Goal: Information Seeking & Learning: Understand process/instructions

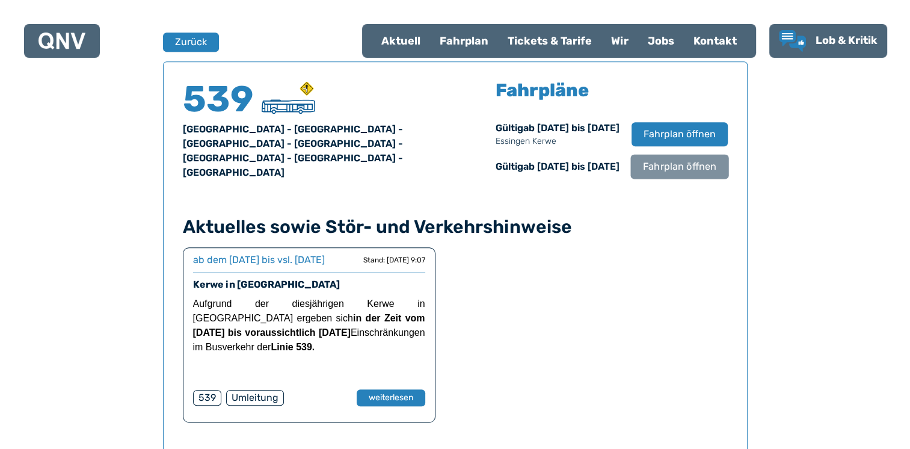
click at [685, 174] on span "Fahrplan öffnen" at bounding box center [679, 166] width 73 height 14
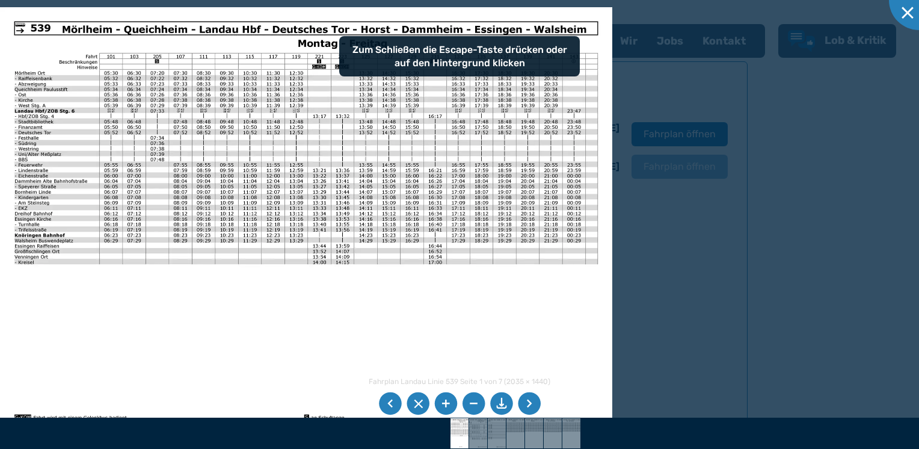
click at [533, 401] on li at bounding box center [529, 403] width 23 height 23
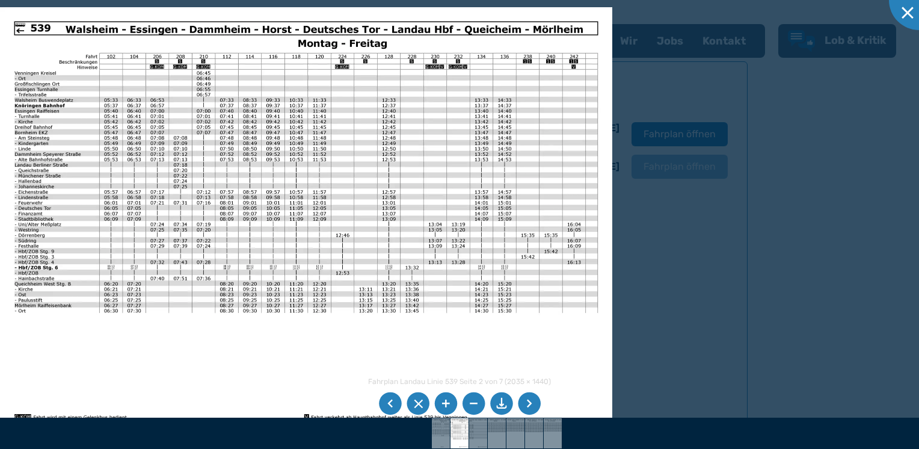
click at [533, 401] on li at bounding box center [529, 403] width 23 height 23
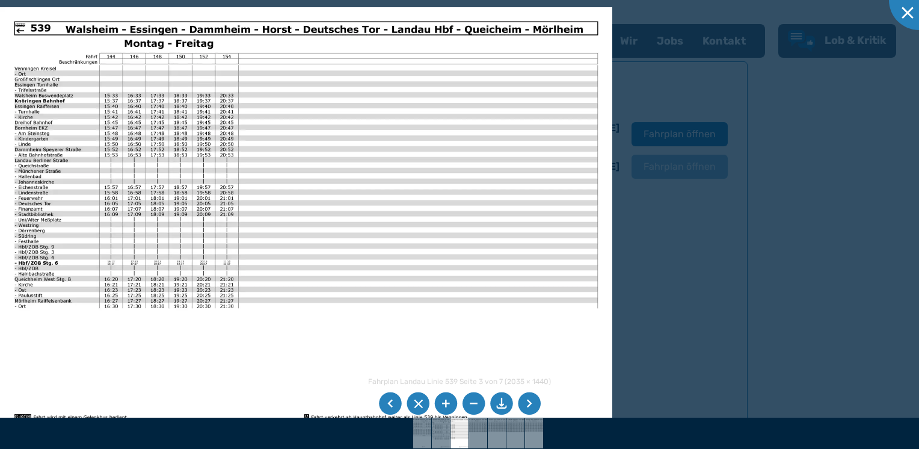
click at [533, 401] on li at bounding box center [529, 403] width 23 height 23
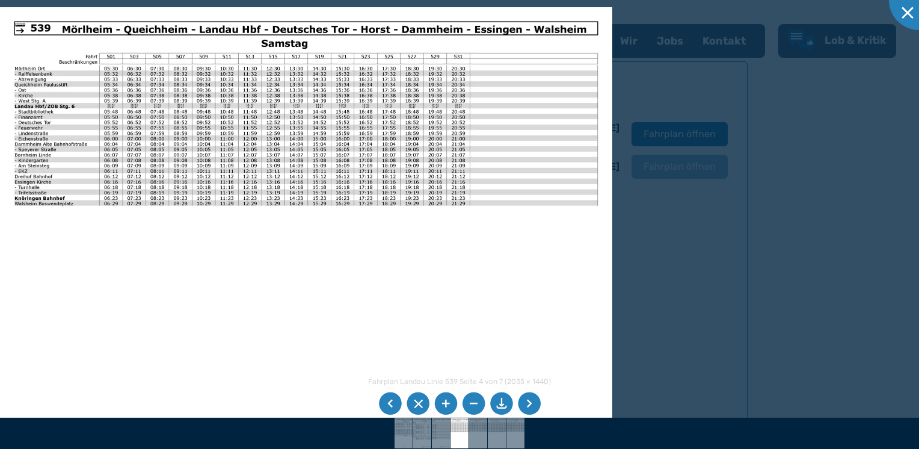
click at [391, 406] on li at bounding box center [390, 403] width 23 height 23
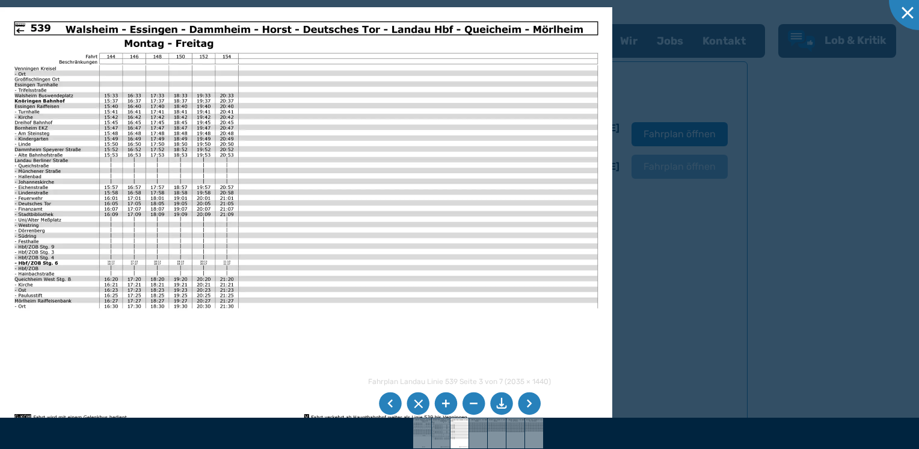
click at [391, 406] on li at bounding box center [390, 403] width 23 height 23
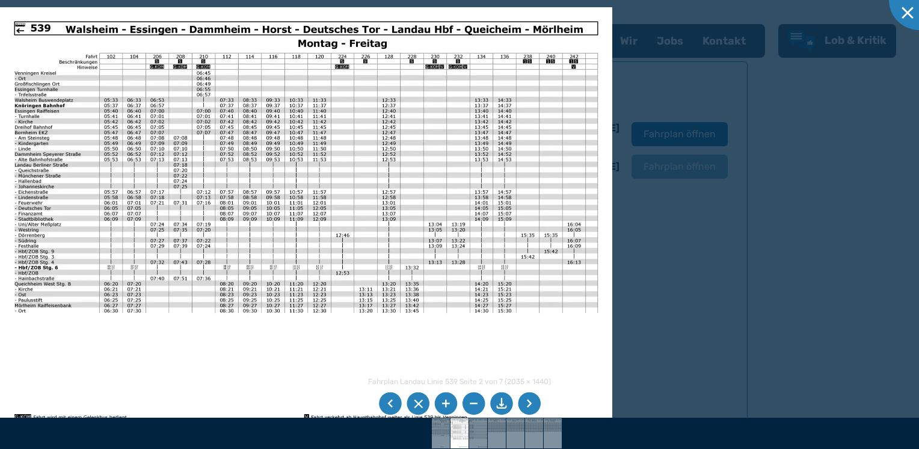
click at [391, 400] on li at bounding box center [390, 403] width 23 height 23
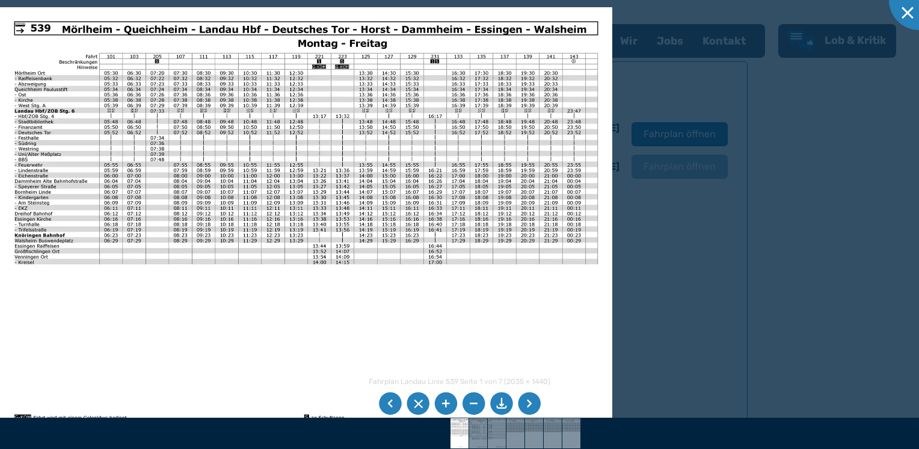
click at [391, 400] on li at bounding box center [390, 403] width 23 height 23
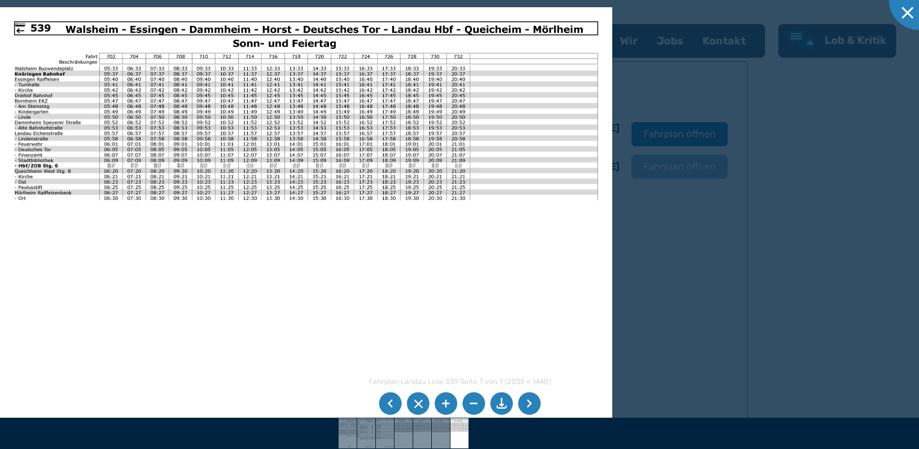
click at [391, 400] on li at bounding box center [390, 403] width 23 height 23
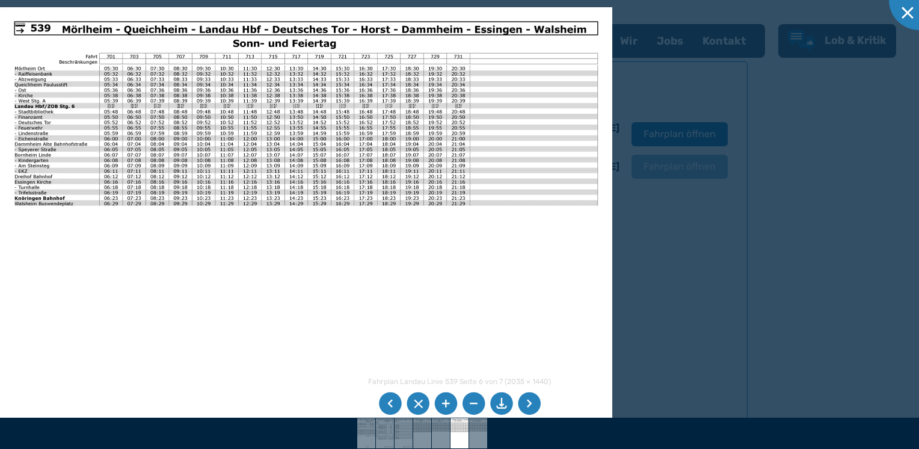
click at [390, 400] on li at bounding box center [390, 403] width 23 height 23
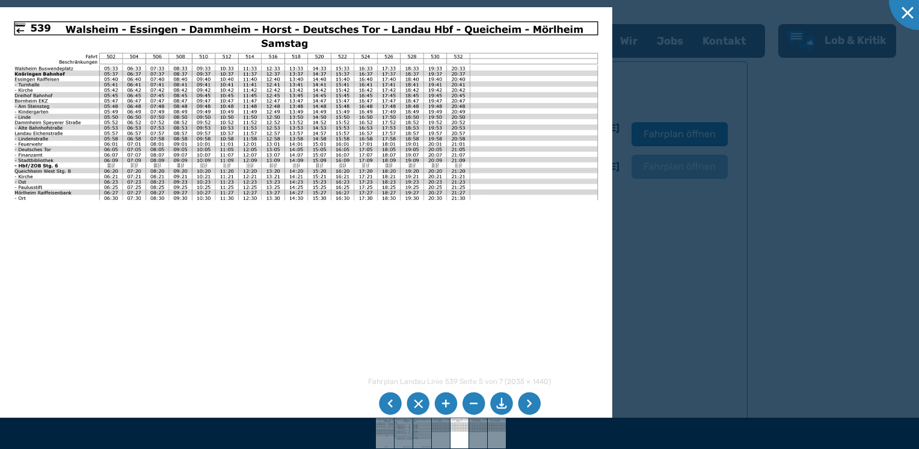
click at [390, 400] on li at bounding box center [390, 403] width 23 height 23
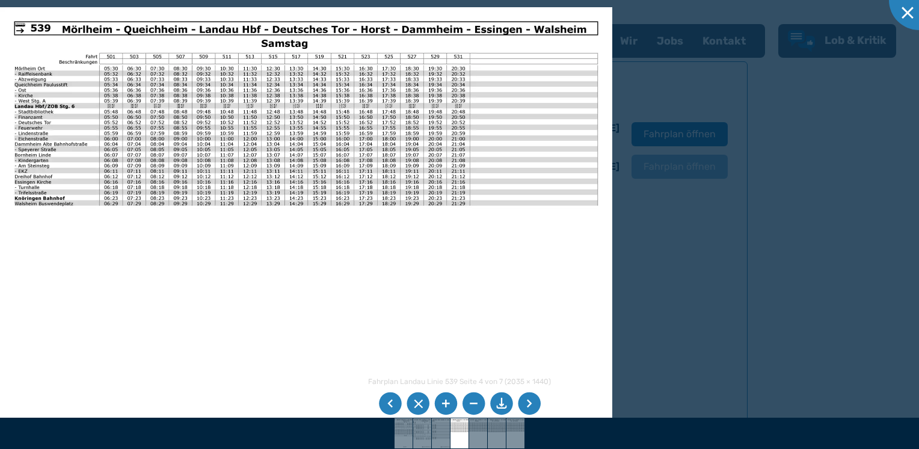
click at [705, 331] on div at bounding box center [459, 224] width 919 height 449
